Goal: Find specific page/section: Locate a particular part of the current website

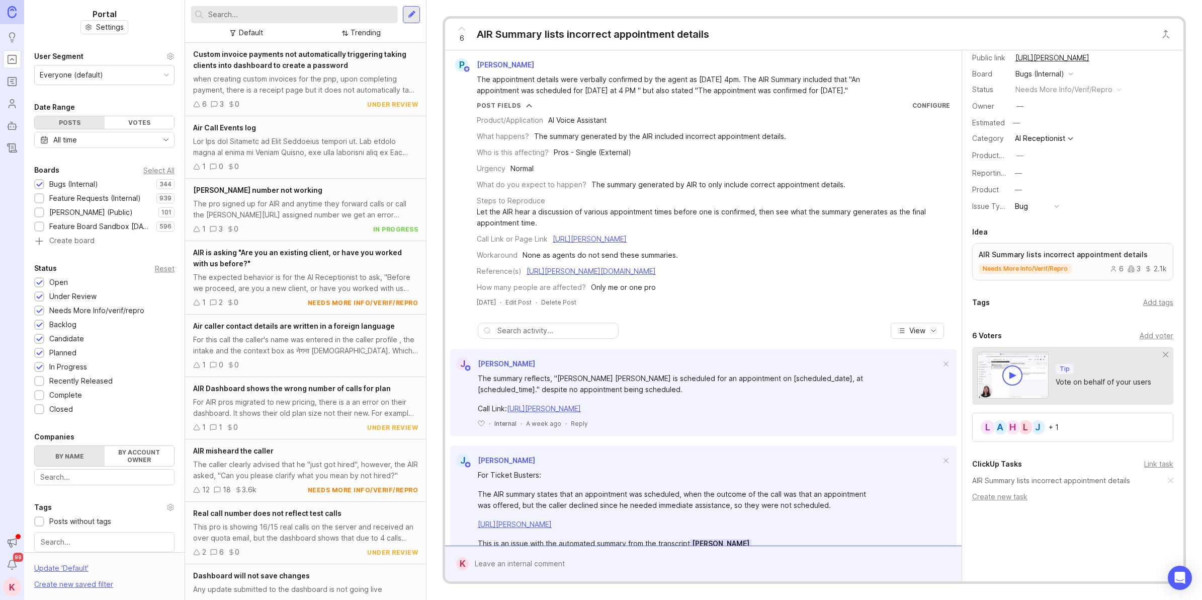
scroll to position [36, 0]
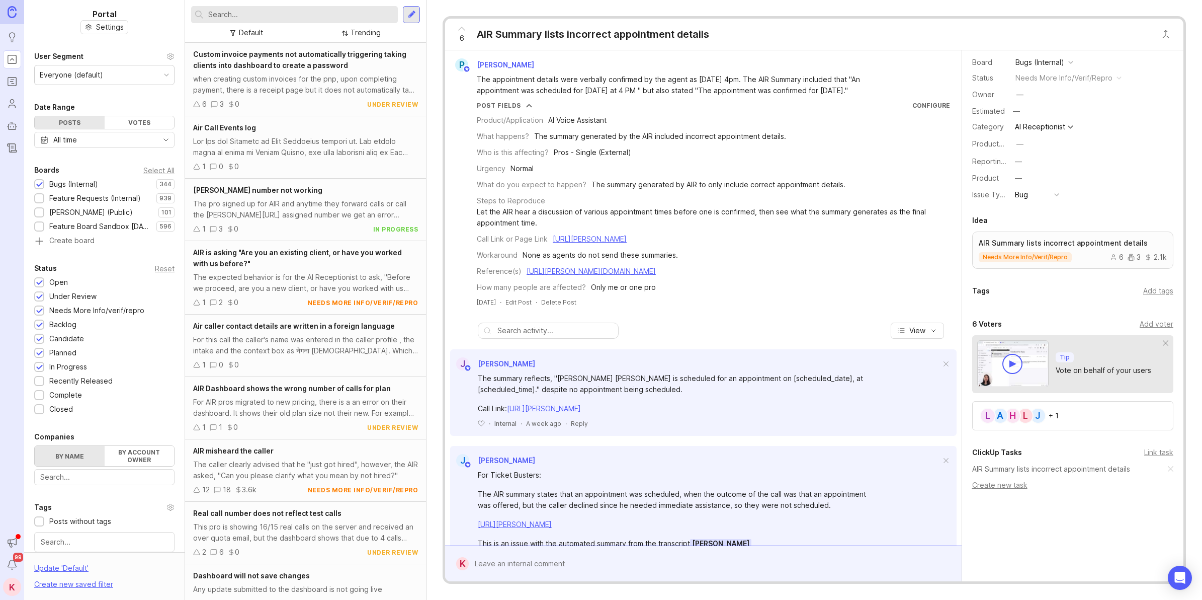
drag, startPoint x: 848, startPoint y: 301, endPoint x: 853, endPoint y: 358, distance: 57.6
click at [649, 37] on div "AIR Summary lists incorrect appointment details" at bounding box center [593, 34] width 232 height 14
drag, startPoint x: 649, startPoint y: 37, endPoint x: 556, endPoint y: 29, distance: 93.4
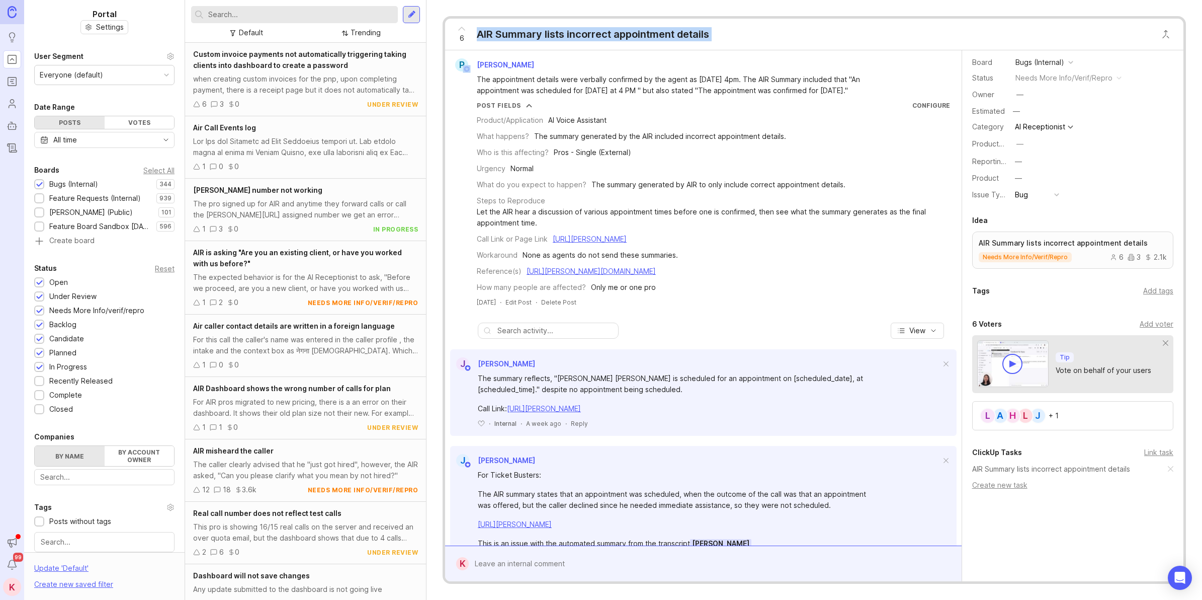
copy div "AIR Summary lists incorrect appointment details P"
click at [779, 26] on div "6 AIR Summary lists incorrect appointment details" at bounding box center [814, 35] width 739 height 32
drag, startPoint x: 828, startPoint y: 272, endPoint x: 822, endPoint y: 370, distance: 98.3
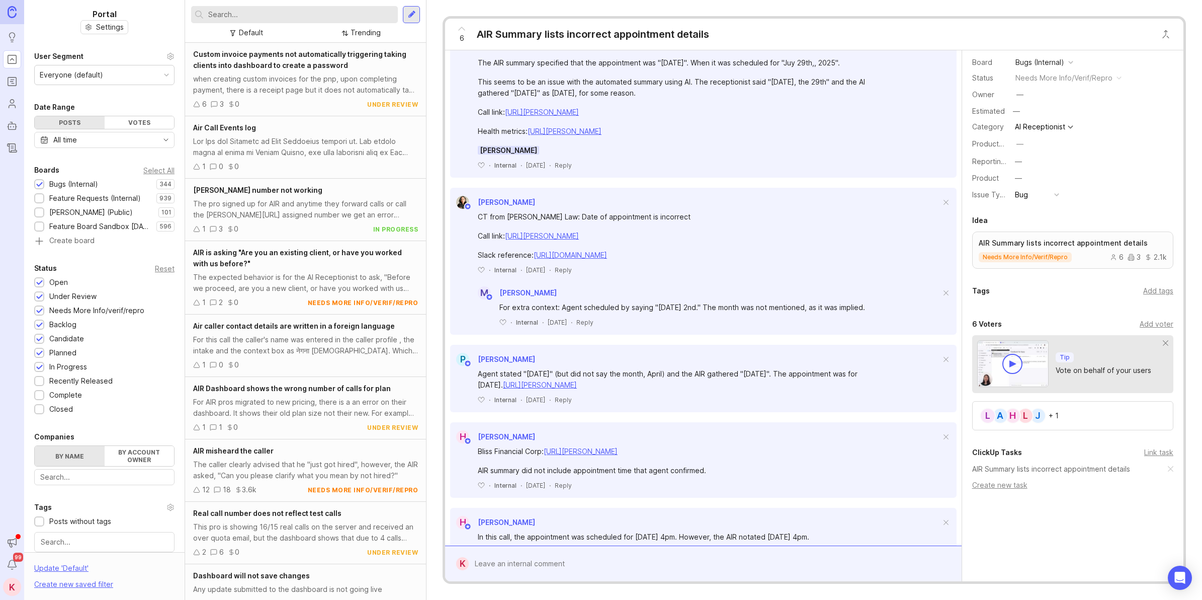
scroll to position [0, 0]
